Goal: Information Seeking & Learning: Learn about a topic

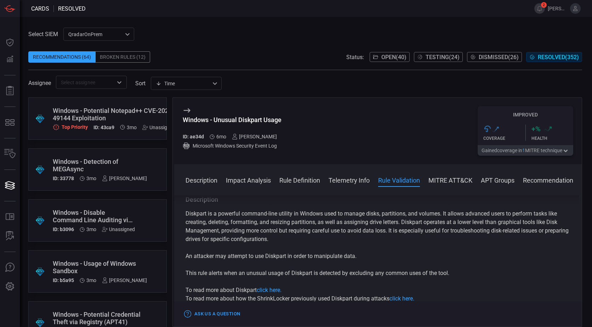
scroll to position [389, 0]
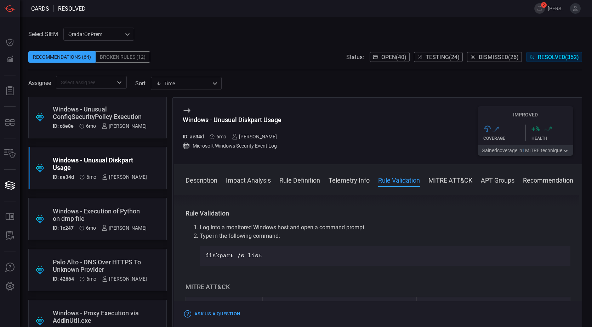
click at [91, 263] on div "Palo Alto - DNS Over HTTPS To Unknown Provider" at bounding box center [100, 265] width 94 height 15
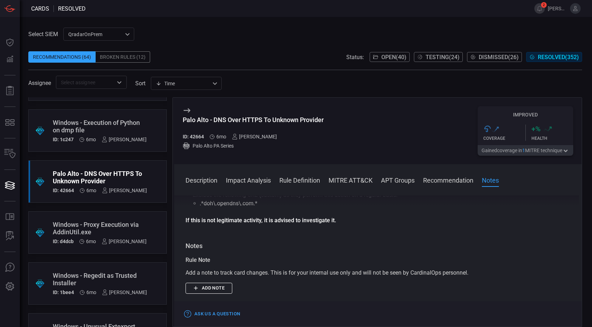
scroll to position [567, 0]
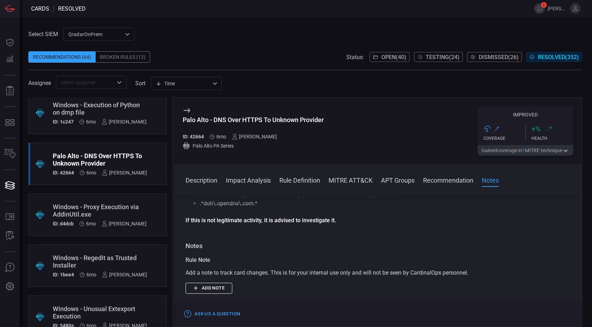
click at [120, 206] on div "Windows - Proxy Execution via AddinUtil.exe" at bounding box center [100, 210] width 94 height 15
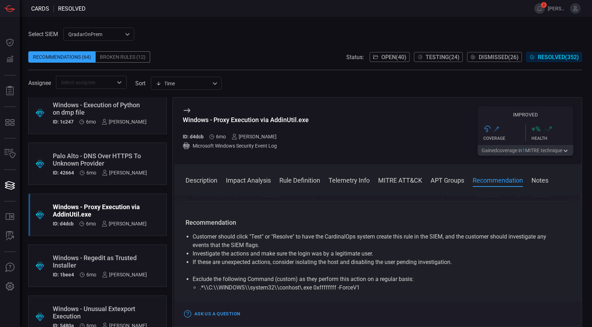
scroll to position [567, 0]
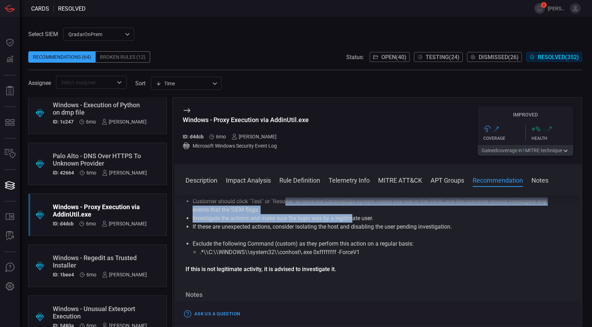
drag, startPoint x: 287, startPoint y: 221, endPoint x: 353, endPoint y: 233, distance: 67.3
click at [353, 231] on ul "Customer should click "Test" or "Resolve" to have the CardinalOps system create…" at bounding box center [378, 214] width 385 height 34
click at [353, 223] on li "Investigate the actions and make sure the login was by a legitimate user." at bounding box center [378, 218] width 371 height 8
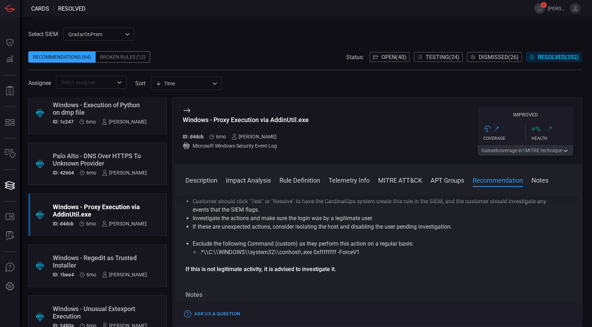
click at [107, 268] on div "Windows - Regedit as Trusted Installer" at bounding box center [100, 261] width 94 height 15
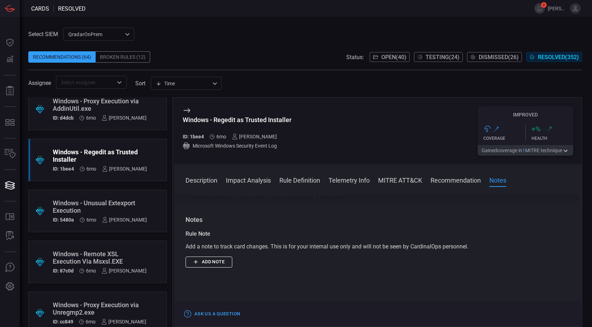
scroll to position [673, 0]
click at [107, 210] on div "Windows - Unusual Extexport Execution" at bounding box center [100, 206] width 94 height 15
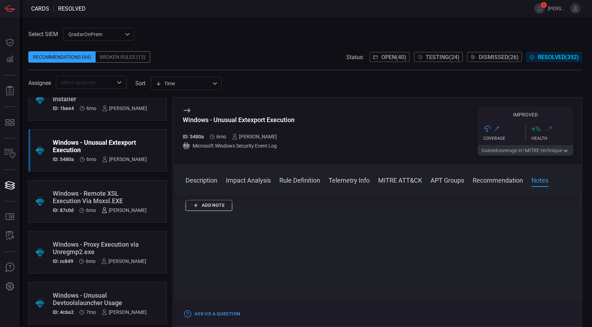
scroll to position [744, 0]
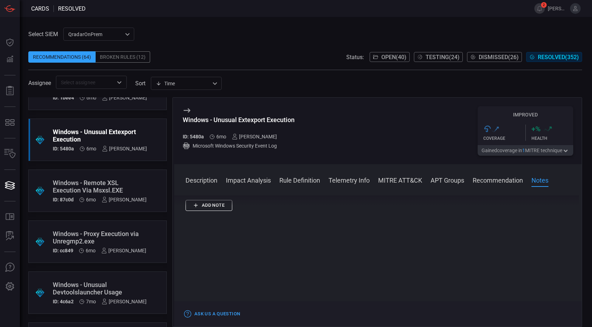
click at [109, 186] on div "Windows - Remote XSL Execution Via Msxsl.EXE" at bounding box center [100, 186] width 94 height 15
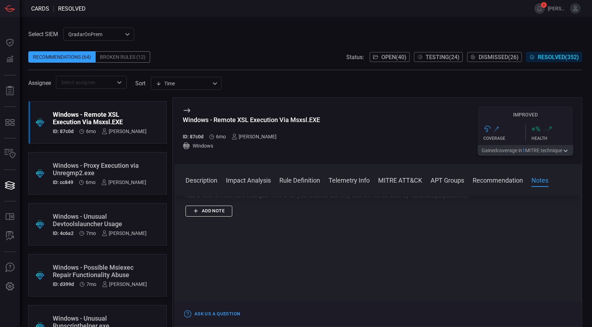
scroll to position [814, 0]
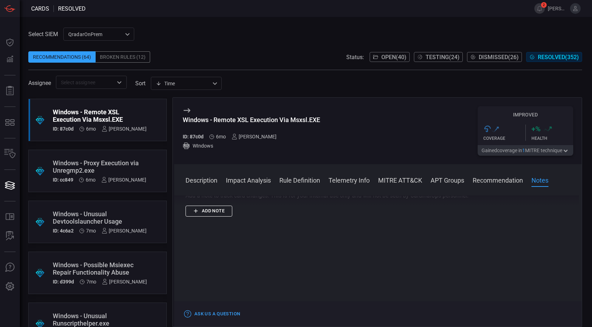
click at [103, 169] on div "Windows - Proxy Execution via Unregmp2.exe" at bounding box center [99, 166] width 93 height 15
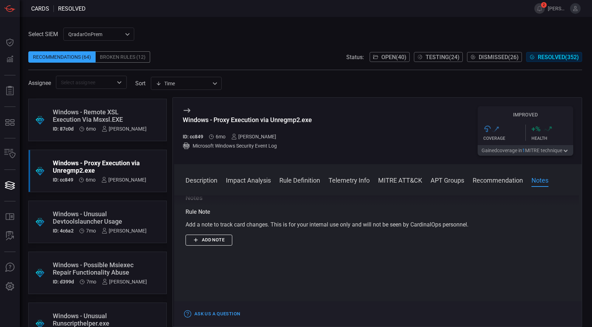
scroll to position [630, 0]
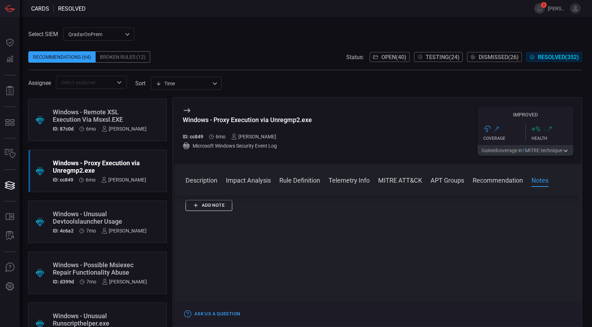
click at [108, 220] on div "Windows - Unusual Devtoolslauncher Usage" at bounding box center [100, 217] width 94 height 15
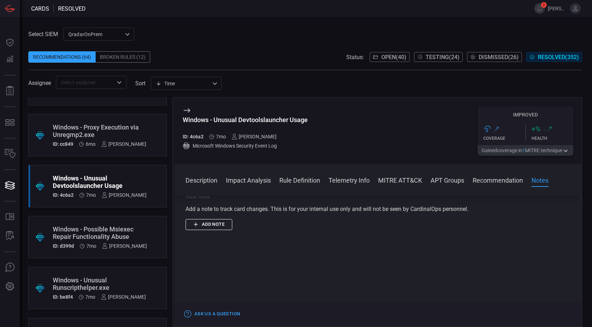
scroll to position [885, 0]
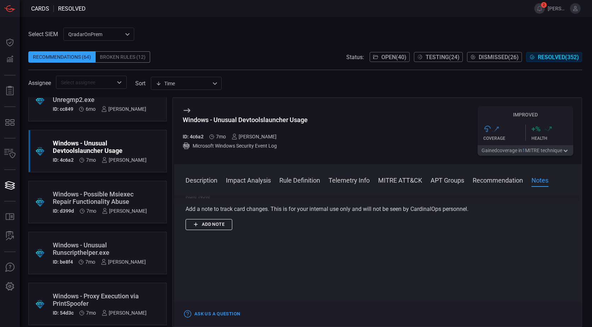
click at [115, 186] on div ".suggested_cards_icon{fill:url(#suggested_cards_icon);} Windows - Possible Msie…" at bounding box center [97, 202] width 138 height 42
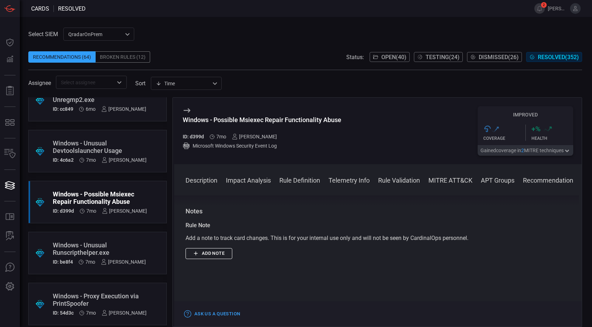
scroll to position [744, 0]
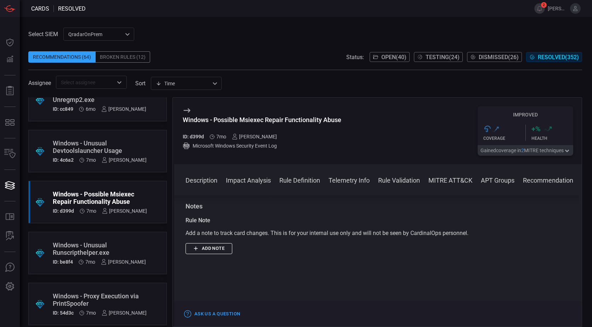
click at [113, 254] on div "Windows - Unusual Runscripthelper.exe" at bounding box center [99, 248] width 93 height 15
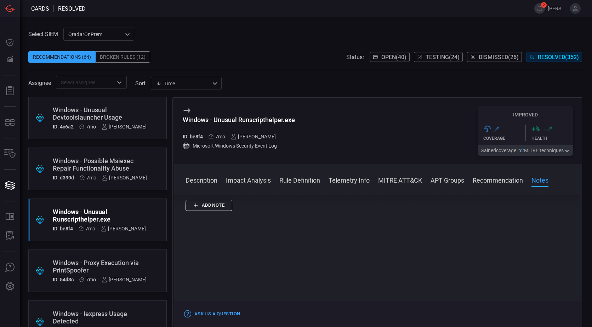
scroll to position [991, 0]
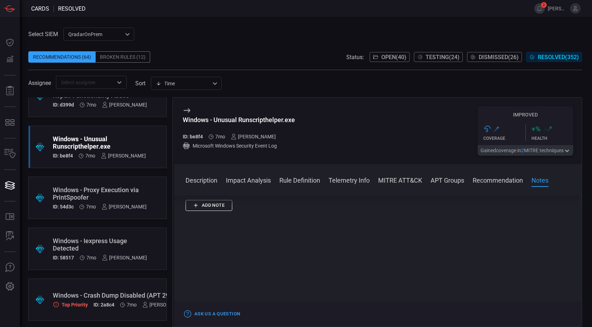
click at [103, 192] on div "Windows - Proxy Execution via PrintSpoofer" at bounding box center [100, 193] width 94 height 15
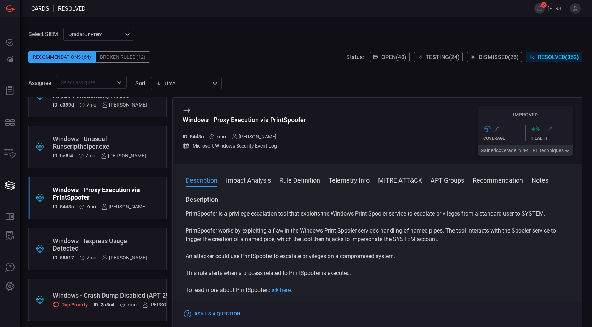
click at [183, 82] on div "Time visibleUpdateTime ​" at bounding box center [186, 83] width 71 height 13
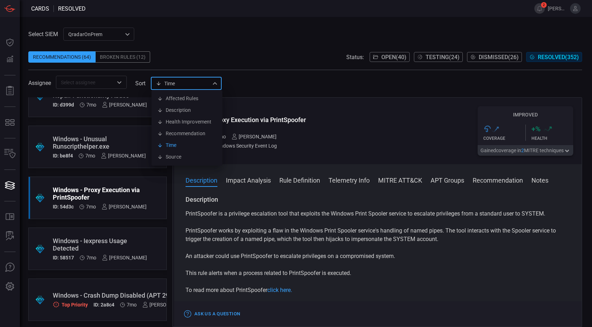
click at [283, 77] on div at bounding box center [296, 163] width 592 height 327
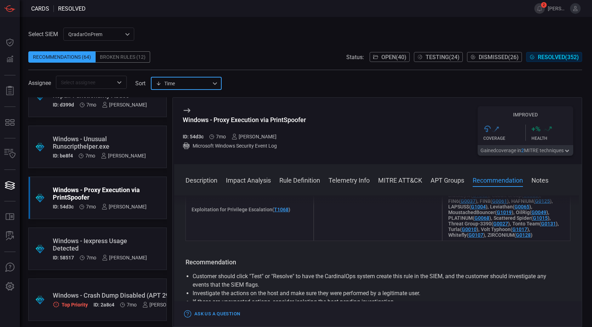
scroll to position [637, 0]
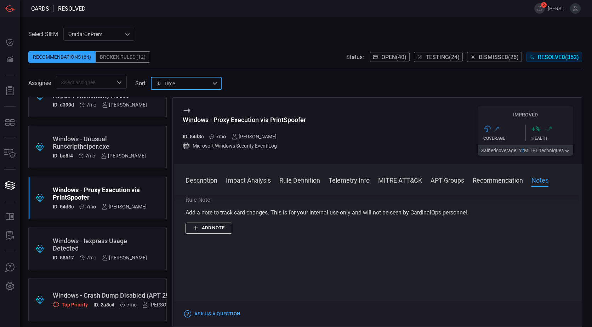
click at [108, 244] on div "Windows - Iexpress Usage Detected" at bounding box center [100, 244] width 94 height 15
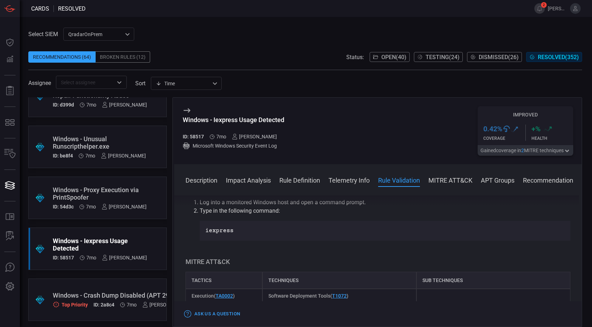
scroll to position [389, 0]
drag, startPoint x: 226, startPoint y: 233, endPoint x: 201, endPoint y: 232, distance: 24.1
click at [201, 232] on div "iexpress" at bounding box center [385, 231] width 371 height 20
copy p "iexpress"
click at [298, 248] on div "Description Iexpress.exe is a built-in tool in Windows that allows users to cre…" at bounding box center [378, 259] width 408 height 129
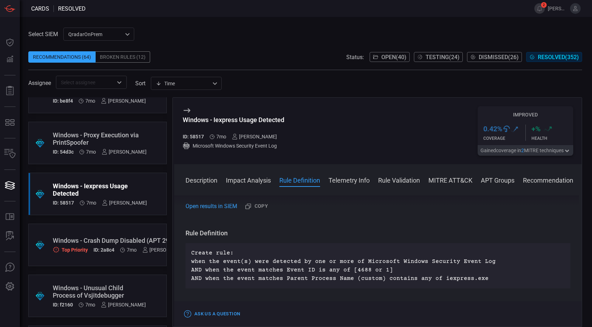
scroll to position [1133, 0]
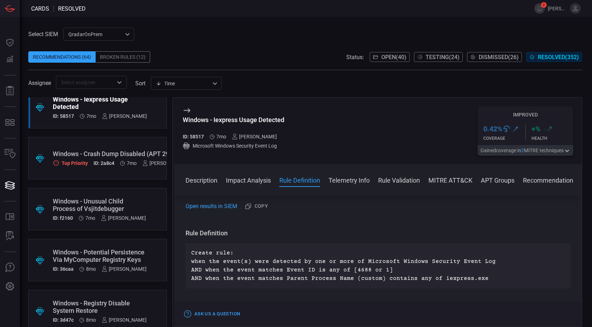
click at [118, 214] on div "Windows - Unusual Child Process of Vsjitdebugger ID: f2160 7mo [PERSON_NAME]" at bounding box center [99, 209] width 93 height 23
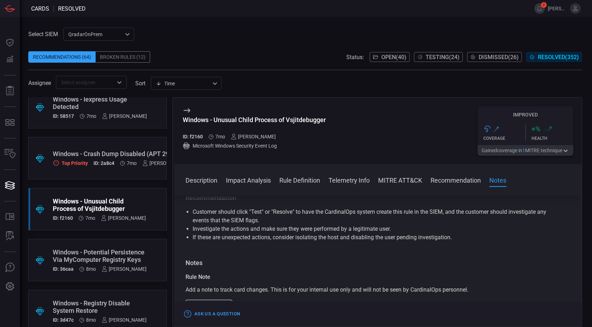
scroll to position [542, 0]
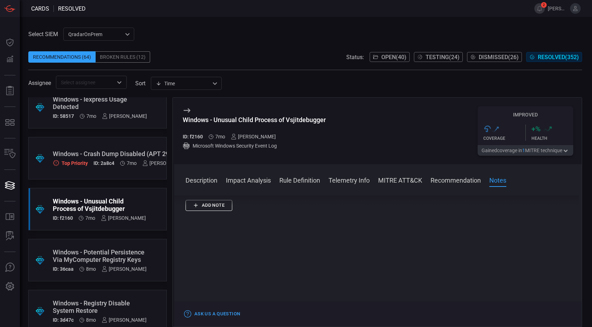
click at [98, 268] on div "ID: 36caa 8mo [PERSON_NAME]" at bounding box center [100, 269] width 94 height 6
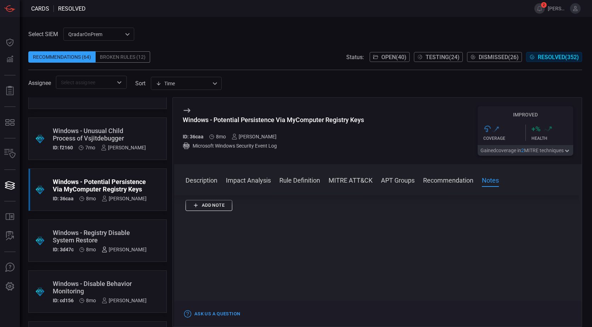
scroll to position [1204, 0]
click at [106, 241] on div "Windows - Registry Disable System Restore" at bounding box center [100, 236] width 94 height 15
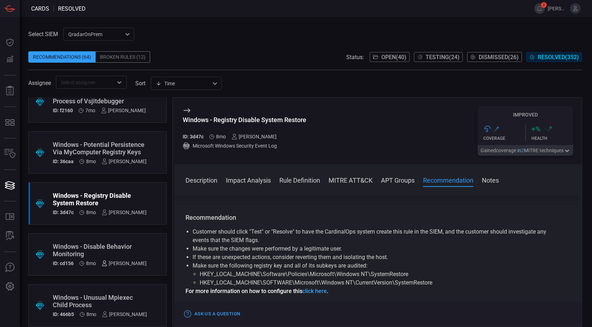
scroll to position [1275, 0]
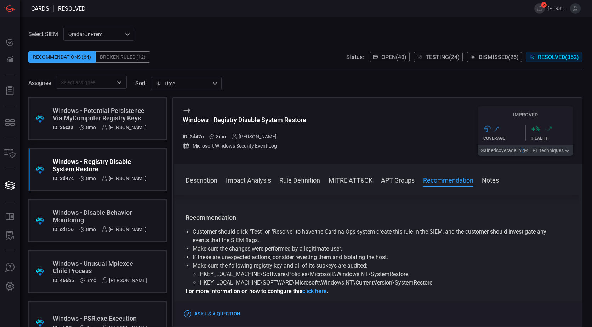
click at [103, 206] on div ".suggested_cards_icon{fill:url(#suggested_cards_icon);} Windows - Disable Behav…" at bounding box center [97, 220] width 138 height 42
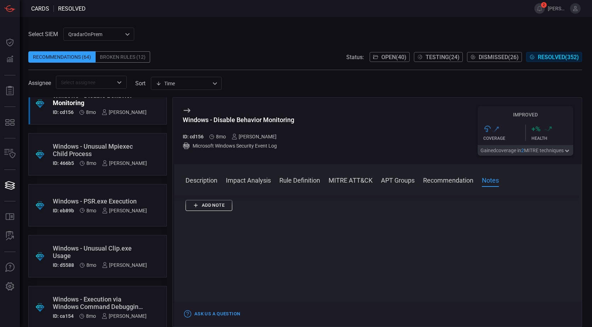
scroll to position [1416, 0]
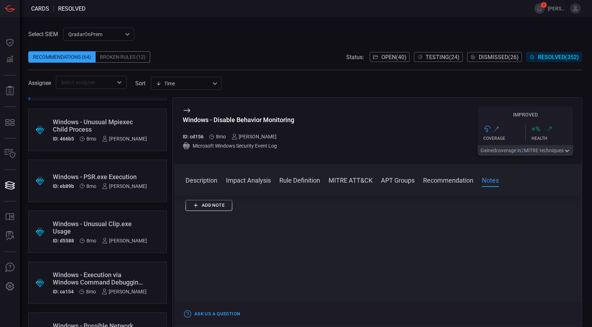
click at [109, 120] on div "Windows - Unusual Mpiexec Child Process" at bounding box center [100, 125] width 94 height 15
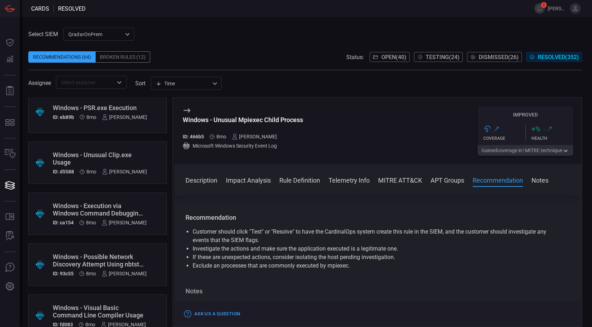
scroll to position [1487, 0]
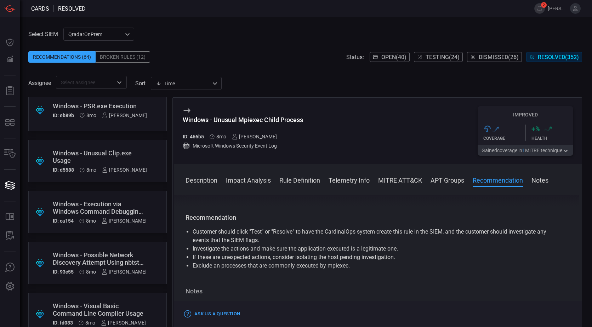
click at [97, 150] on div "Windows - Unusual Clip.exe Usage" at bounding box center [100, 156] width 94 height 15
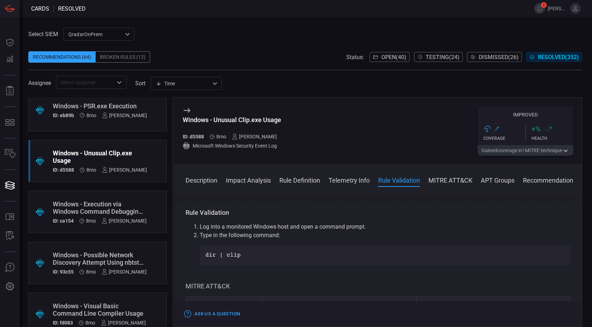
scroll to position [389, 0]
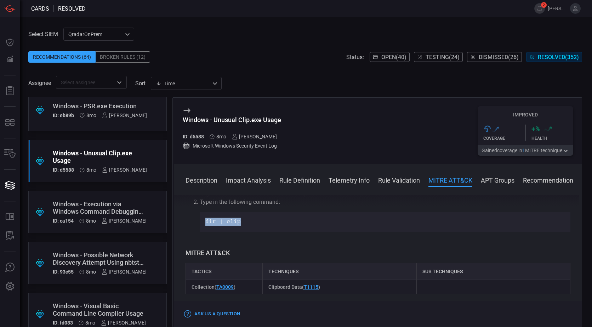
drag, startPoint x: 249, startPoint y: 224, endPoint x: 206, endPoint y: 223, distance: 42.5
click at [206, 223] on p "dir | clip" at bounding box center [384, 222] width 359 height 8
copy p "dir | clip"
